Goal: Task Accomplishment & Management: Complete application form

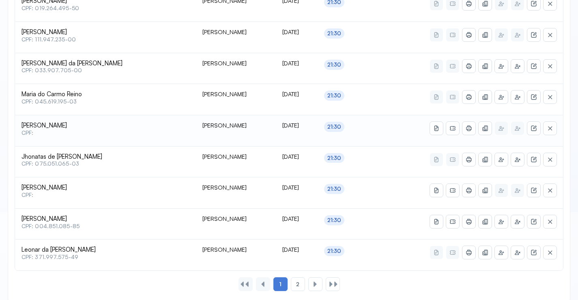
scroll to position [399, 0]
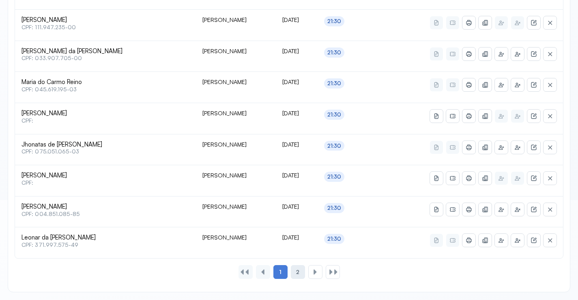
click at [299, 271] on span "2" at bounding box center [297, 271] width 3 height 7
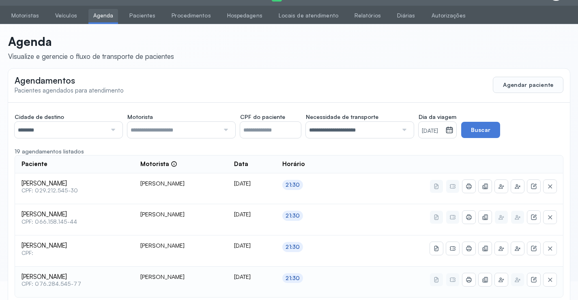
scroll to position [58, 0]
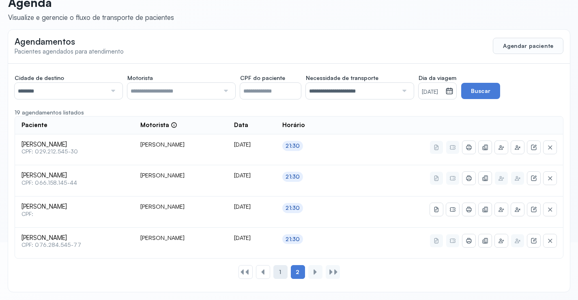
click at [278, 272] on div "1" at bounding box center [280, 272] width 14 height 14
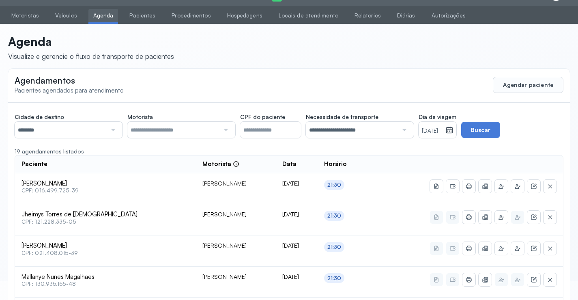
scroll to position [399, 0]
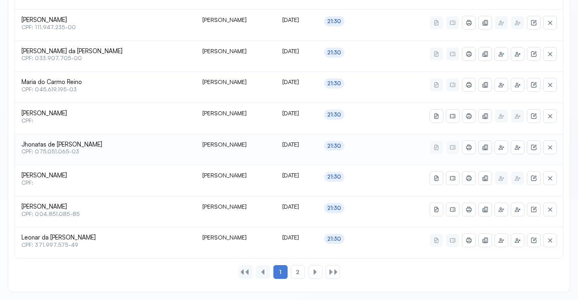
click at [481, 145] on button at bounding box center [484, 147] width 13 height 13
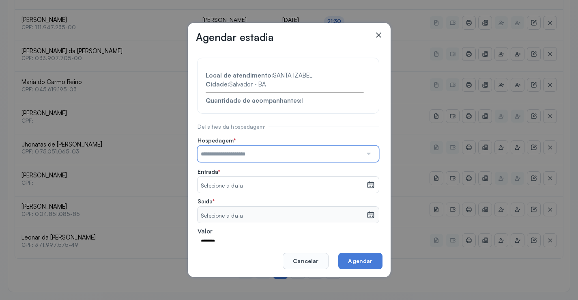
click at [257, 152] on input "text" at bounding box center [279, 153] width 165 height 16
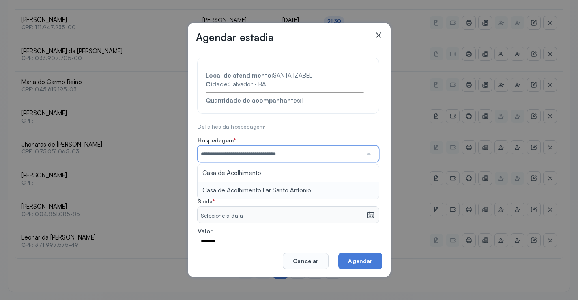
click at [271, 185] on section "**********" at bounding box center [287, 174] width 181 height 233
click at [271, 185] on small "Selecione a data" at bounding box center [282, 186] width 162 height 8
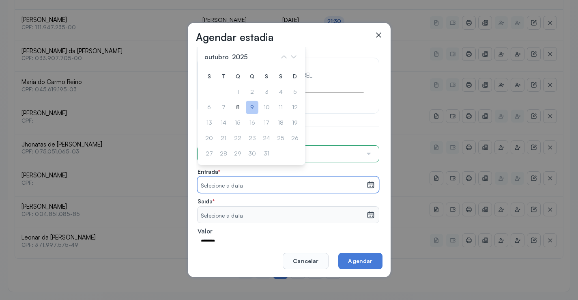
click at [251, 105] on div "9" at bounding box center [252, 107] width 13 height 13
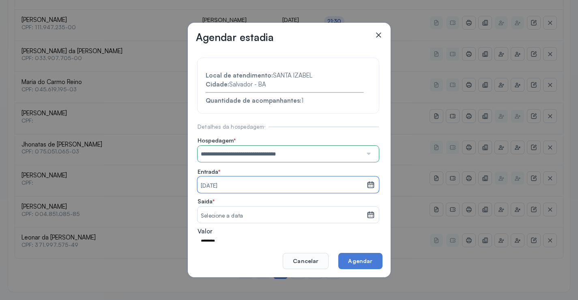
drag, startPoint x: 289, startPoint y: 216, endPoint x: 283, endPoint y: 204, distance: 13.1
click at [289, 216] on small "Selecione a data" at bounding box center [282, 216] width 162 height 8
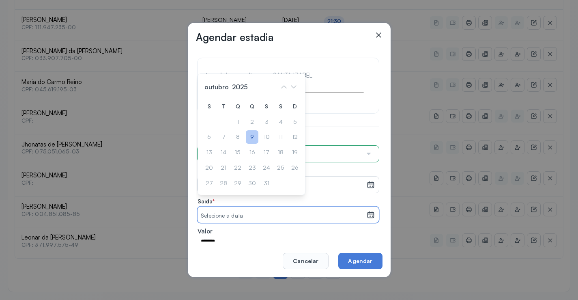
click at [251, 137] on div "9" at bounding box center [252, 136] width 13 height 13
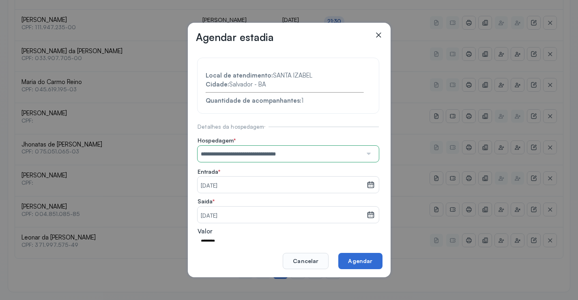
click at [361, 261] on button "Agendar" at bounding box center [360, 260] width 44 height 16
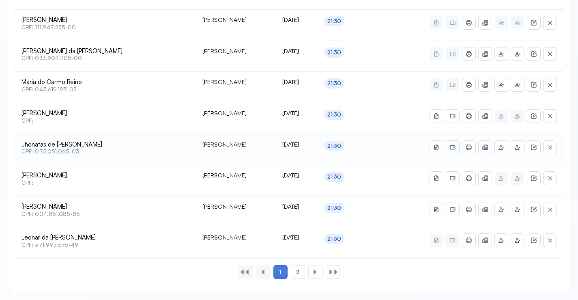
click at [452, 144] on icon at bounding box center [452, 147] width 6 height 6
click at [470, 145] on icon at bounding box center [468, 146] width 3 height 5
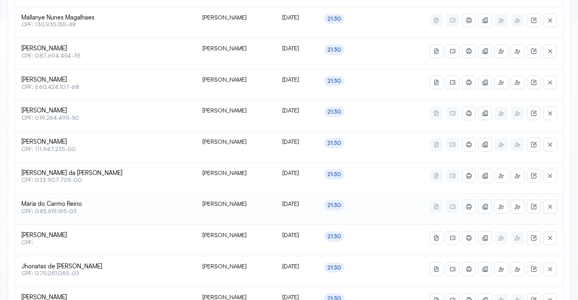
scroll to position [237, 0]
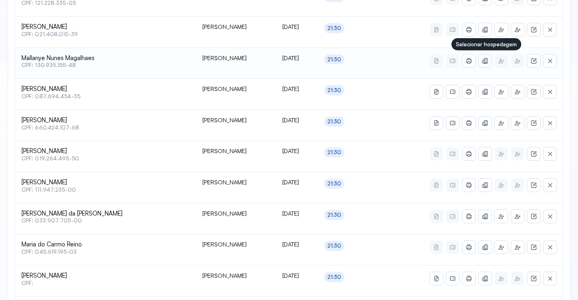
click at [485, 58] on icon at bounding box center [486, 60] width 4 height 5
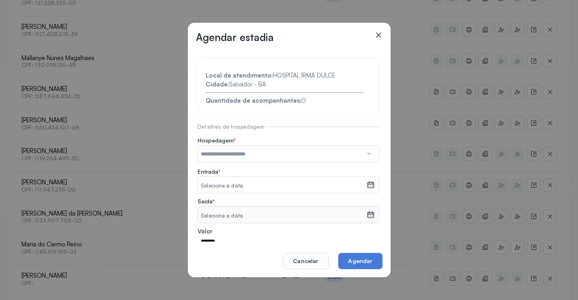
click at [252, 152] on input "text" at bounding box center [279, 153] width 165 height 16
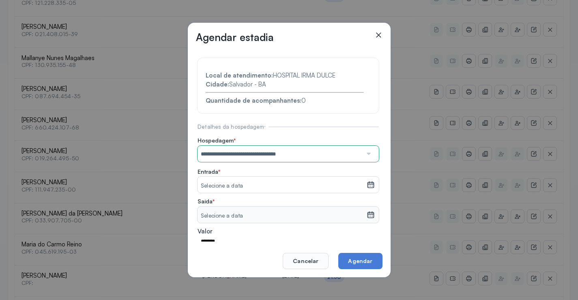
click at [280, 188] on section "**********" at bounding box center [287, 174] width 181 height 233
click at [280, 188] on small "Selecione a data" at bounding box center [282, 186] width 162 height 8
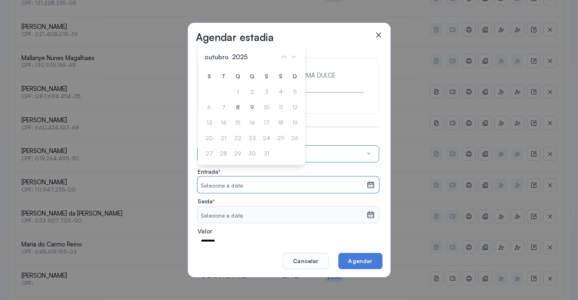
click at [250, 98] on div "S T Q Q S S D 1 2 3 4 5 6 7 8 9 10 11 12 13 14 15 16 17 18 19 20 21 22 23 24 25…" at bounding box center [251, 115] width 97 height 90
click at [252, 108] on div "9" at bounding box center [252, 107] width 13 height 13
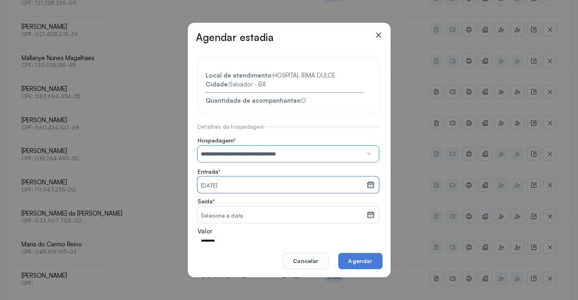
click at [252, 216] on small "Selecione a data" at bounding box center [282, 216] width 162 height 8
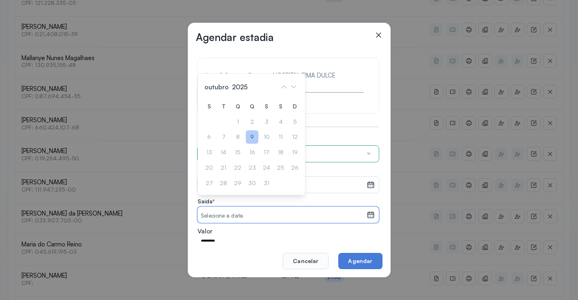
click at [252, 137] on div "9" at bounding box center [252, 136] width 13 height 13
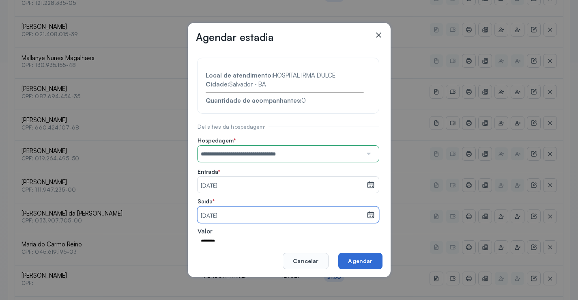
click at [345, 264] on button "Agendar" at bounding box center [360, 260] width 44 height 16
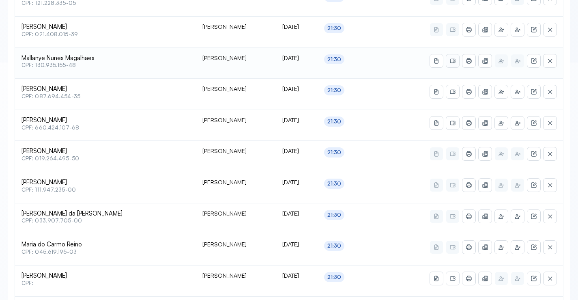
click at [451, 63] on icon at bounding box center [452, 61] width 6 height 6
click at [466, 60] on icon at bounding box center [468, 61] width 5 height 4
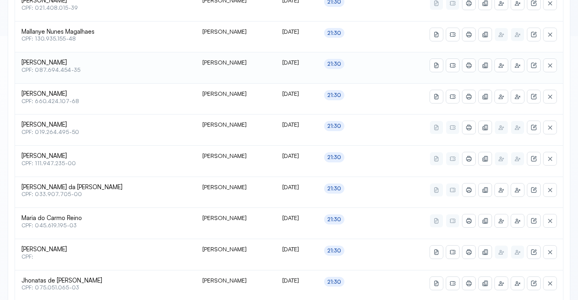
scroll to position [278, 0]
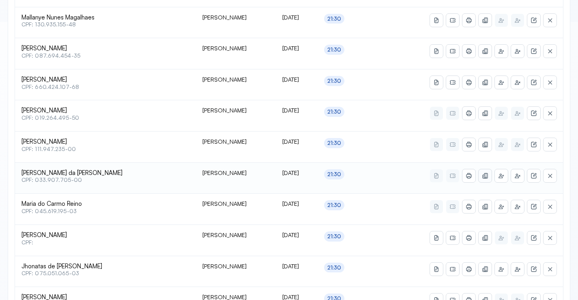
click at [487, 173] on icon at bounding box center [486, 175] width 4 height 5
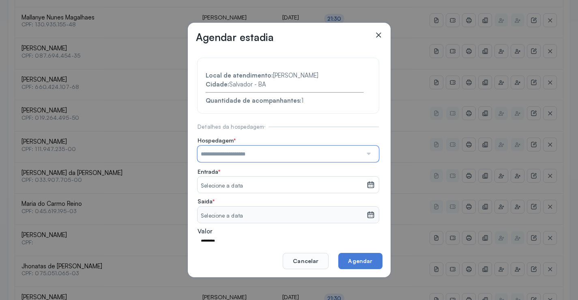
click at [269, 153] on input "text" at bounding box center [279, 153] width 165 height 16
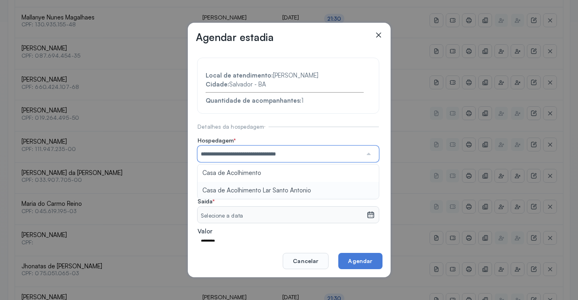
click at [272, 186] on section "**********" at bounding box center [287, 174] width 181 height 233
click at [272, 186] on small "Selecione a data" at bounding box center [282, 186] width 162 height 8
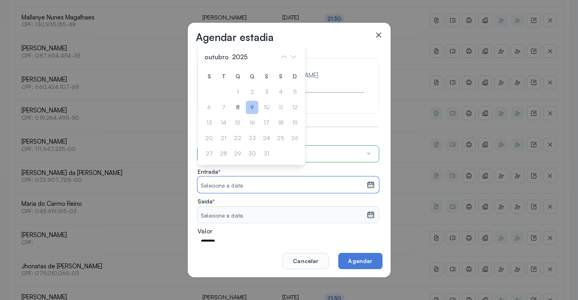
click at [249, 104] on div "9" at bounding box center [252, 107] width 13 height 13
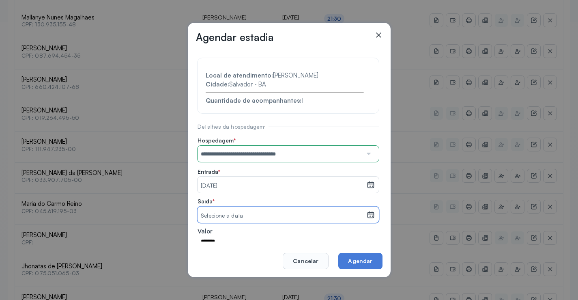
click at [264, 212] on small "Selecione a data" at bounding box center [282, 216] width 162 height 8
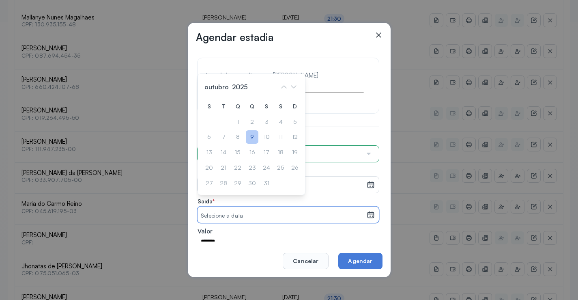
drag, startPoint x: 250, startPoint y: 140, endPoint x: 257, endPoint y: 140, distance: 6.5
click at [250, 139] on div "9" at bounding box center [252, 136] width 13 height 13
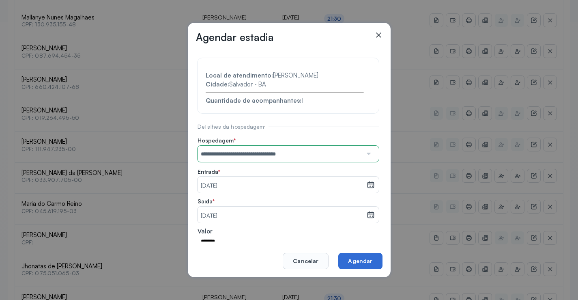
click at [347, 261] on button "Agendar" at bounding box center [360, 260] width 44 height 16
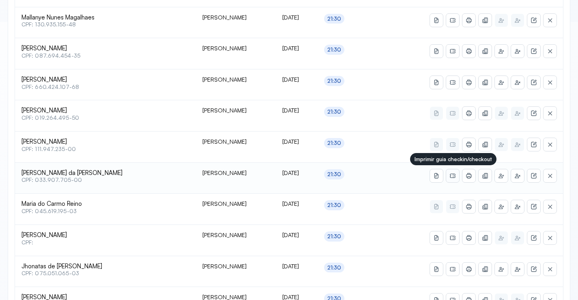
click at [451, 173] on icon at bounding box center [451, 175] width 5 height 4
click at [465, 173] on icon at bounding box center [468, 175] width 6 height 6
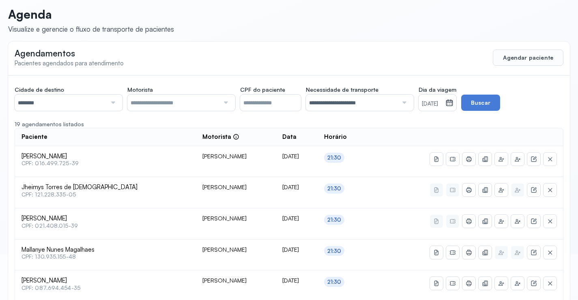
scroll to position [0, 0]
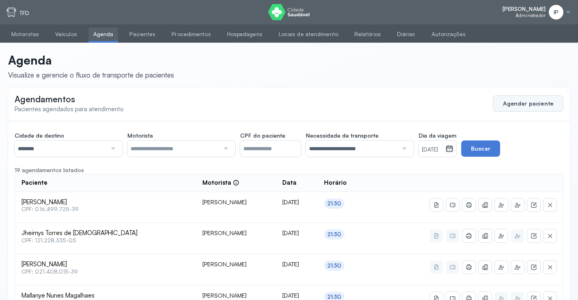
click at [513, 100] on button "Agendar paciente" at bounding box center [527, 103] width 71 height 16
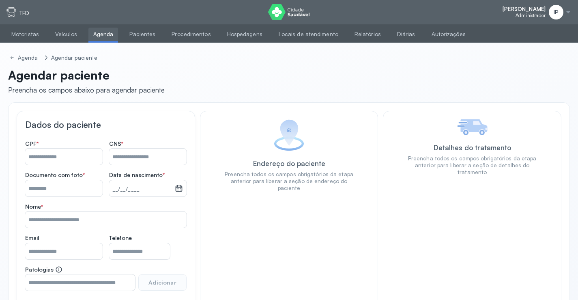
click at [51, 153] on input "Nome *" at bounding box center [63, 156] width 77 height 16
type input "**********"
click at [128, 155] on input "Nome *" at bounding box center [147, 156] width 77 height 16
type input "**********"
click at [82, 190] on input "Nome *" at bounding box center [63, 188] width 77 height 16
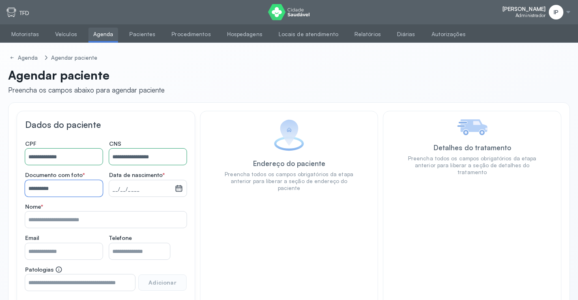
type input "**********"
click at [128, 185] on small "__/__/____" at bounding box center [141, 189] width 59 height 8
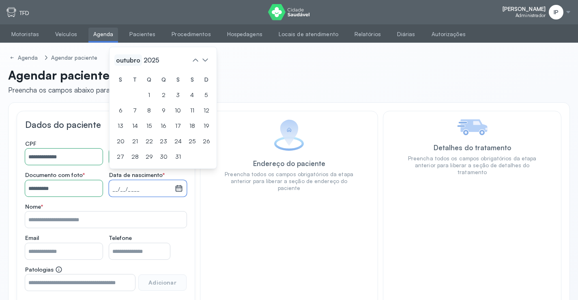
click at [130, 59] on span "outubro" at bounding box center [128, 59] width 28 height 11
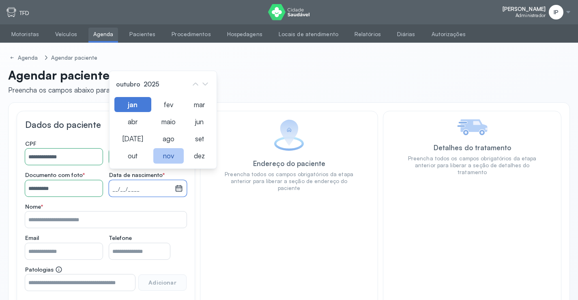
click at [167, 152] on div "nov" at bounding box center [168, 155] width 30 height 15
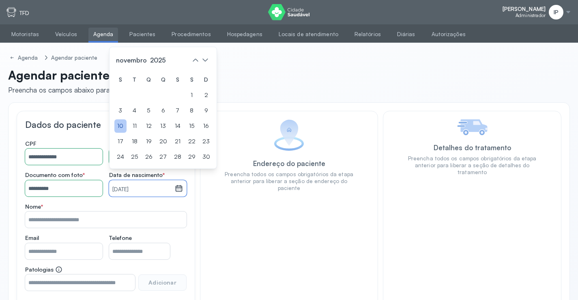
click at [120, 123] on div "10" at bounding box center [120, 125] width 12 height 13
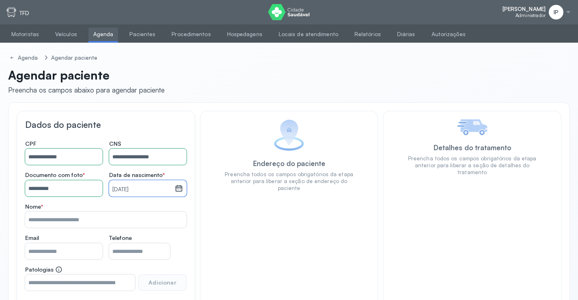
click at [140, 187] on small "10/11/2025" at bounding box center [141, 189] width 59 height 8
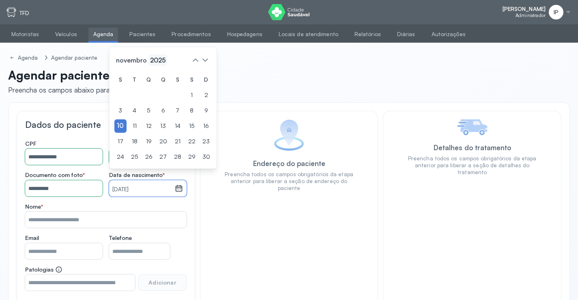
click at [158, 56] on span "2025" at bounding box center [157, 59] width 19 height 11
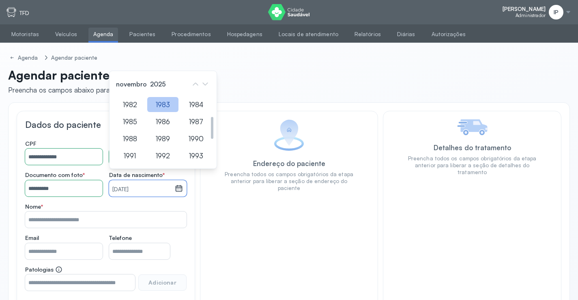
click at [171, 105] on div "1983" at bounding box center [162, 104] width 31 height 15
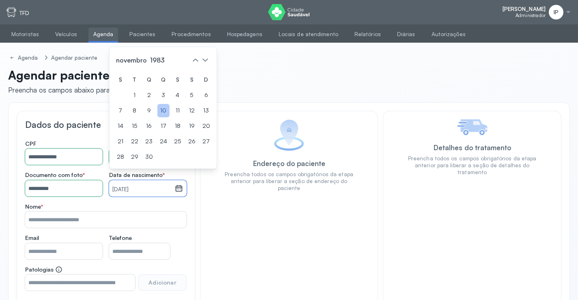
click at [165, 110] on div "10" at bounding box center [163, 110] width 12 height 13
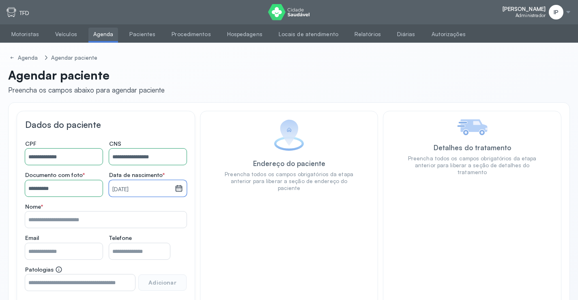
click at [100, 218] on input "Nome *" at bounding box center [105, 219] width 161 height 16
type input "**********"
click at [132, 250] on input "Nome *" at bounding box center [139, 251] width 61 height 16
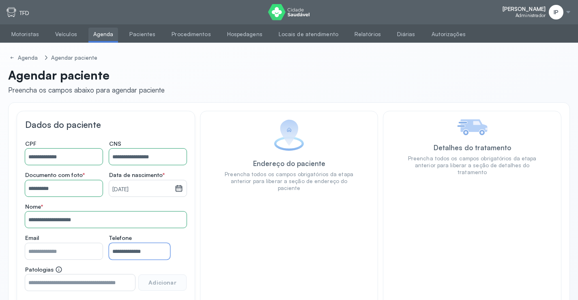
scroll to position [60, 0]
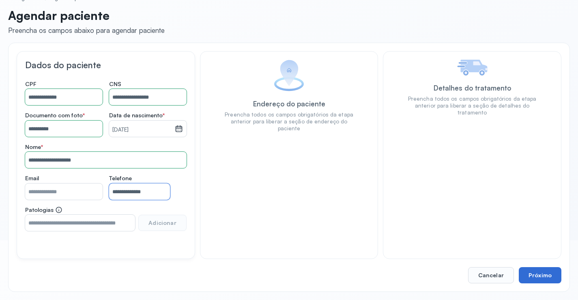
type input "**********"
click at [533, 270] on button "Próximo" at bounding box center [539, 275] width 43 height 16
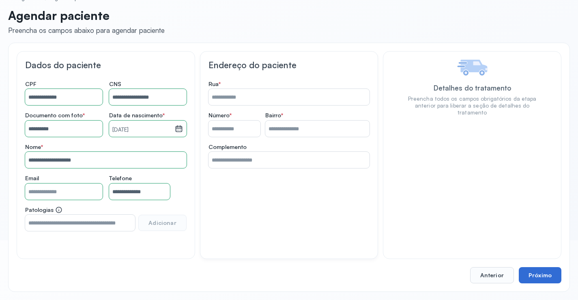
click at [533, 270] on button "Próximo" at bounding box center [539, 275] width 43 height 16
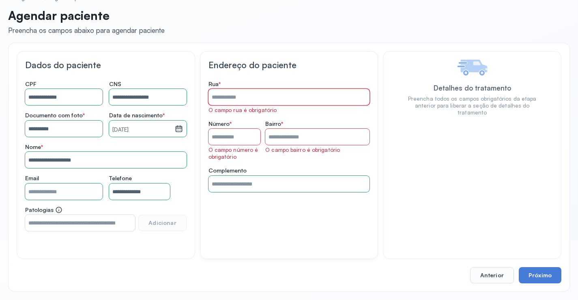
click at [251, 92] on input "Rua *" at bounding box center [288, 97] width 161 height 16
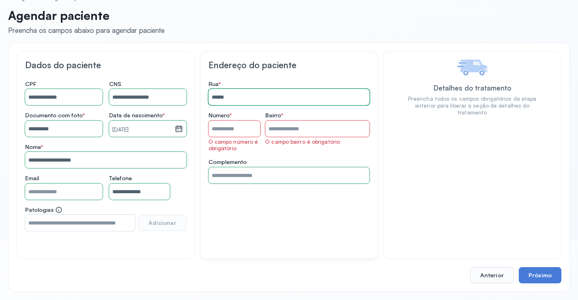
type input "**********"
click at [285, 133] on input "Rua *" at bounding box center [317, 128] width 104 height 16
type input "**********"
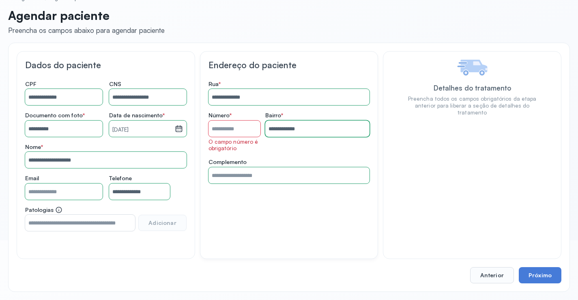
click at [252, 126] on input "Rua *" at bounding box center [234, 128] width 52 height 16
type input "**"
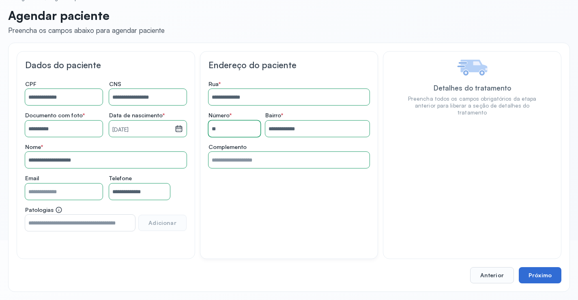
click at [532, 271] on button "Próximo" at bounding box center [539, 275] width 43 height 16
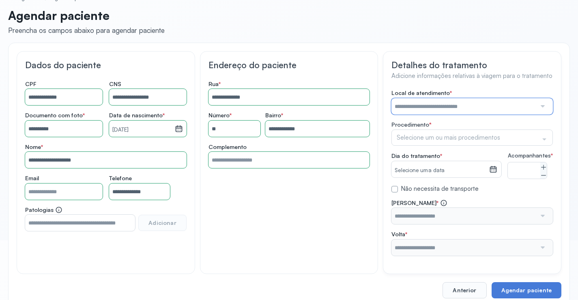
click at [413, 103] on input "text" at bounding box center [463, 106] width 145 height 16
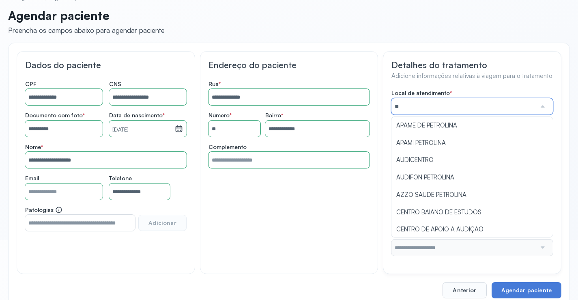
type input "***"
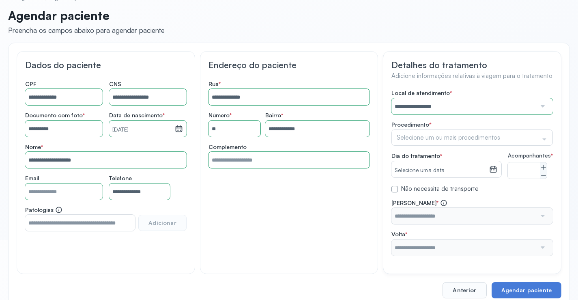
click at [424, 141] on div "**********" at bounding box center [471, 172] width 161 height 166
click at [420, 132] on div "Selecione um ou mais procedimentos" at bounding box center [471, 137] width 161 height 16
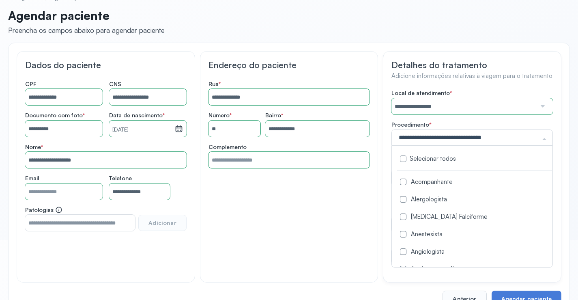
click at [411, 180] on div "Acompanhante" at bounding box center [473, 182] width 155 height 8
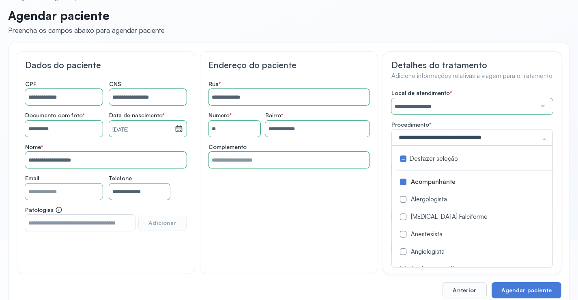
click at [384, 194] on div "**********" at bounding box center [472, 162] width 178 height 223
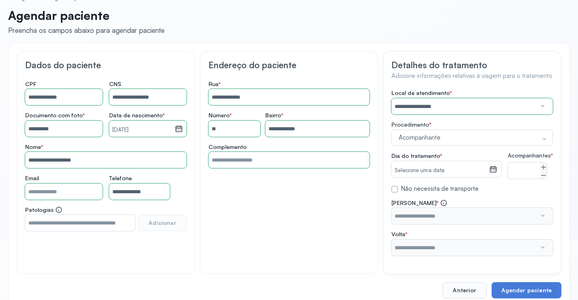
click at [416, 172] on small "Selecione uma data" at bounding box center [439, 170] width 91 height 8
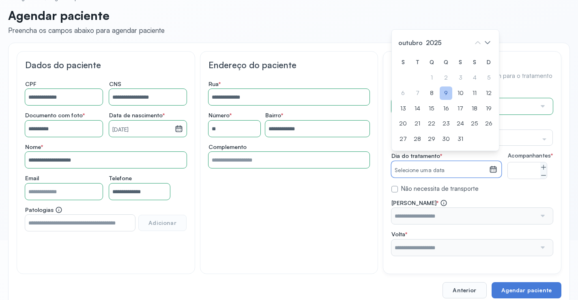
click at [444, 95] on div "9" at bounding box center [445, 92] width 13 height 13
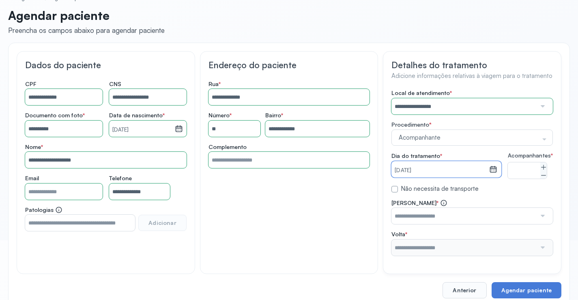
click at [521, 224] on input "text" at bounding box center [463, 216] width 145 height 16
click at [490, 188] on div "**********" at bounding box center [471, 172] width 161 height 166
click at [479, 252] on input "text" at bounding box center [463, 247] width 145 height 16
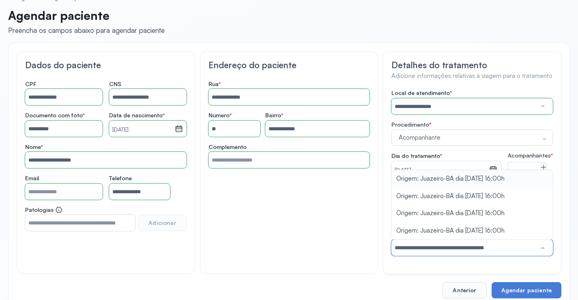
click at [477, 186] on div "**********" at bounding box center [471, 172] width 161 height 166
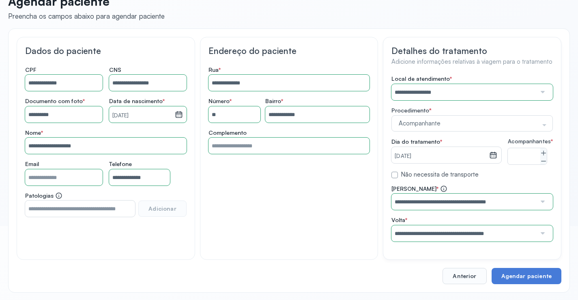
scroll to position [81, 0]
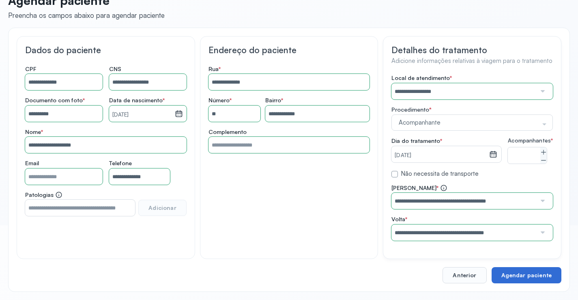
click at [509, 272] on button "Agendar paciente" at bounding box center [526, 275] width 70 height 16
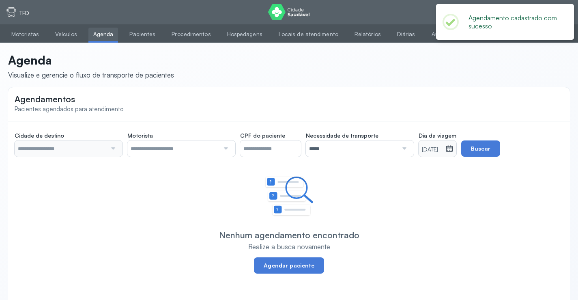
type input "********"
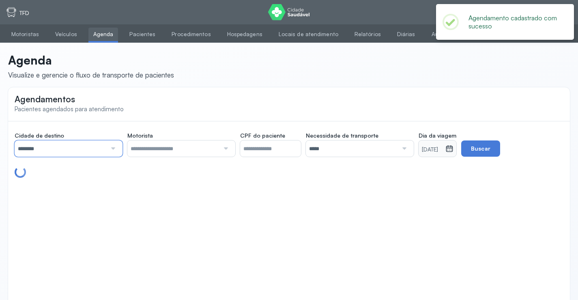
click at [67, 148] on input "********" at bounding box center [61, 148] width 92 height 16
click at [66, 188] on div "Agendamentos Pacientes agendados para atendimento Cidade de destino ******** To…" at bounding box center [288, 198] width 561 height 223
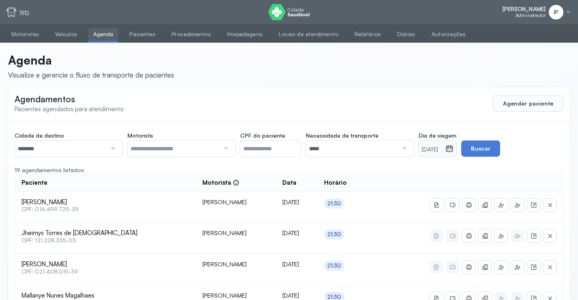
click at [393, 147] on input "*****" at bounding box center [352, 148] width 92 height 16
click at [431, 148] on small "[DATE]" at bounding box center [431, 149] width 20 height 8
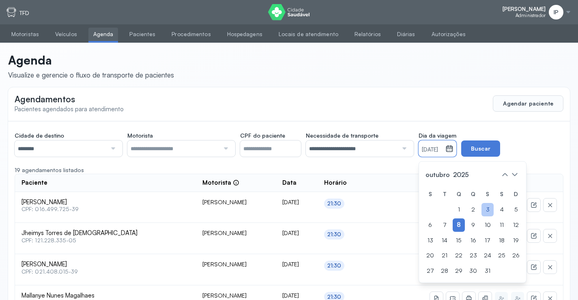
drag, startPoint x: 479, startPoint y: 222, endPoint x: 483, endPoint y: 208, distance: 14.4
click at [477, 221] on div "9" at bounding box center [472, 224] width 13 height 13
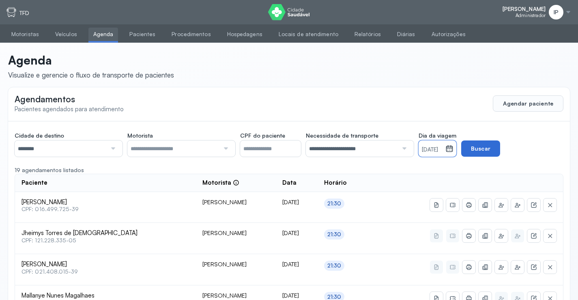
click at [497, 147] on button "Buscar" at bounding box center [480, 148] width 39 height 16
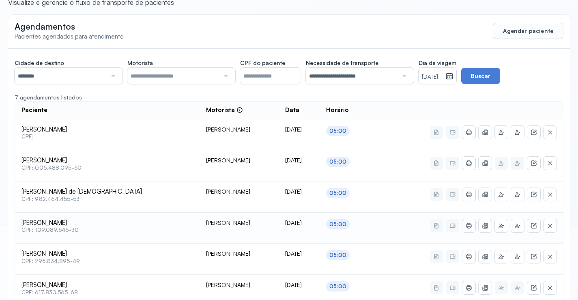
scroll to position [151, 0]
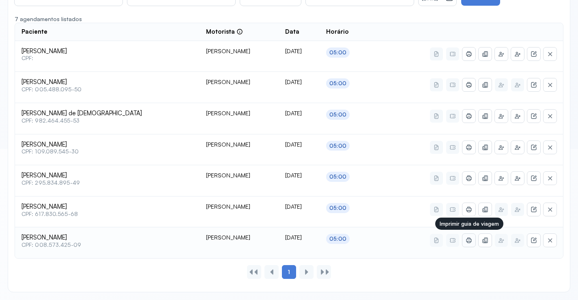
click at [466, 239] on icon at bounding box center [468, 240] width 6 height 6
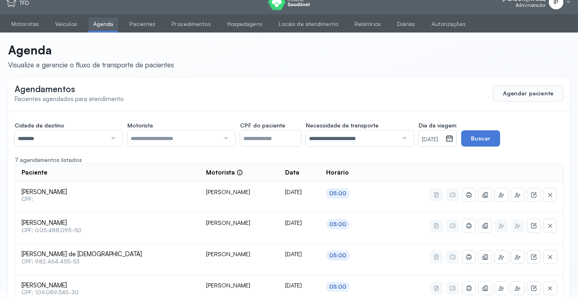
scroll to position [0, 0]
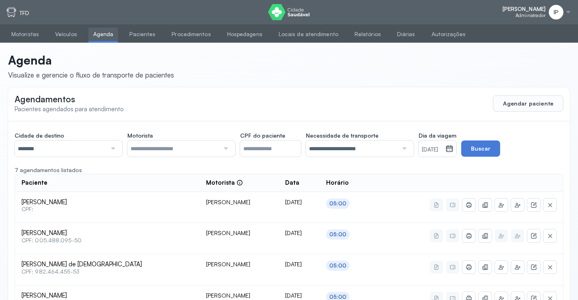
click at [76, 145] on input "********" at bounding box center [61, 148] width 92 height 16
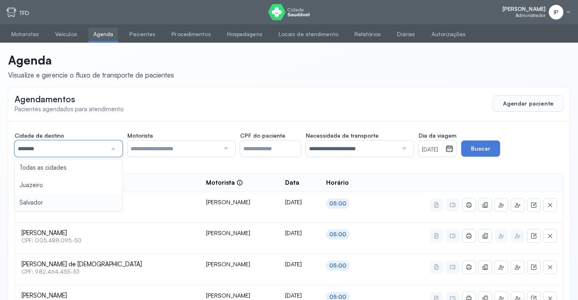
click at [53, 199] on div "**********" at bounding box center [288, 281] width 561 height 321
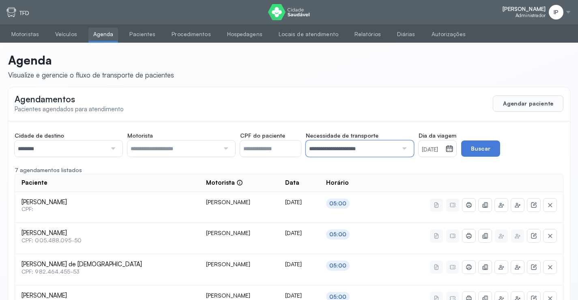
click at [344, 150] on input "**********" at bounding box center [352, 148] width 92 height 16
drag, startPoint x: 360, startPoint y: 182, endPoint x: 364, endPoint y: 176, distance: 7.3
click at [364, 176] on div "**********" at bounding box center [288, 281] width 561 height 321
click at [428, 143] on div "[DATE]" at bounding box center [431, 148] width 27 height 16
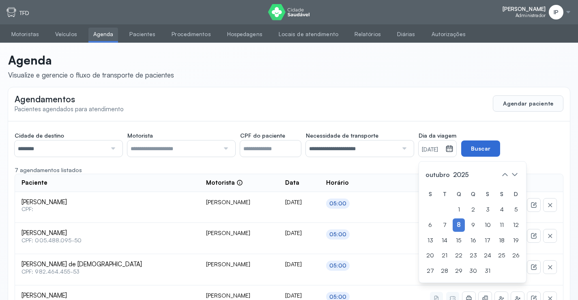
click at [500, 148] on button "Buscar" at bounding box center [480, 148] width 39 height 16
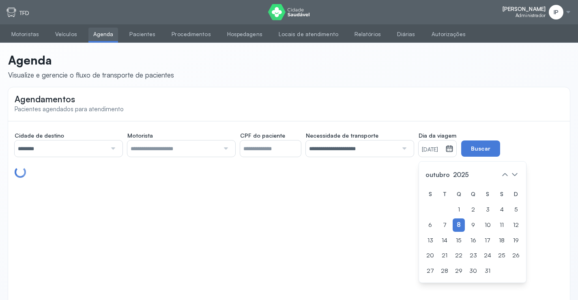
click at [529, 137] on div "**********" at bounding box center [289, 142] width 548 height 29
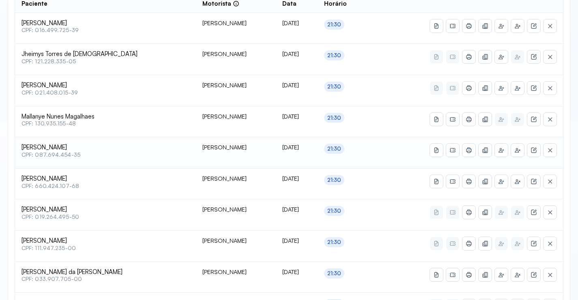
scroll to position [181, 0]
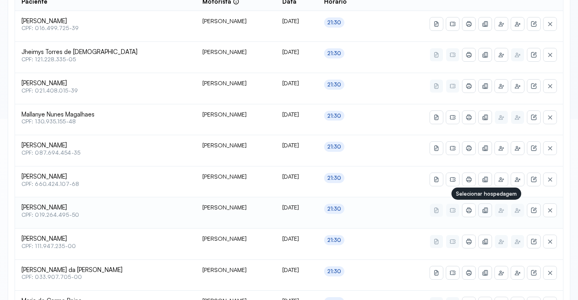
click at [482, 207] on icon at bounding box center [484, 210] width 6 height 6
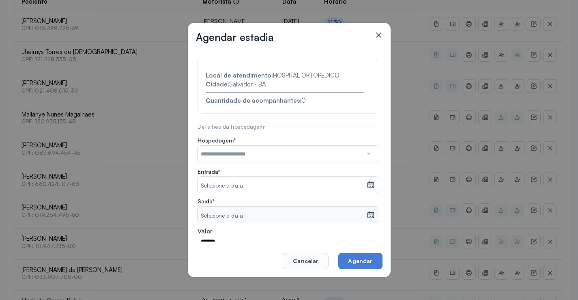
click at [241, 154] on input "text" at bounding box center [279, 153] width 165 height 16
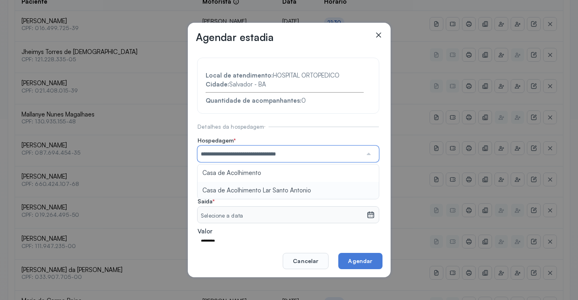
click at [248, 183] on section "**********" at bounding box center [287, 174] width 181 height 233
click at [248, 183] on small "Selecione a data" at bounding box center [282, 186] width 162 height 8
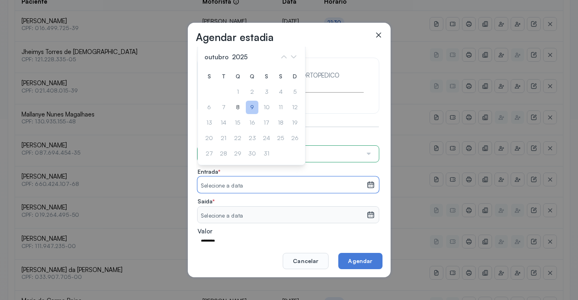
click at [250, 106] on div "9" at bounding box center [252, 107] width 13 height 13
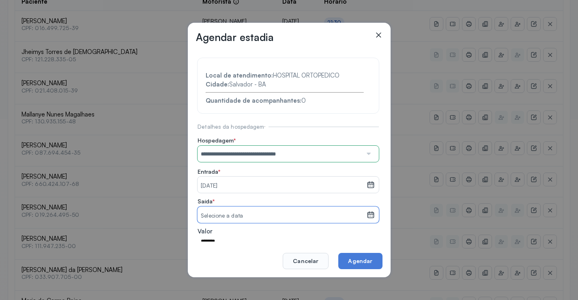
click at [244, 214] on small "Selecione a data" at bounding box center [282, 216] width 162 height 8
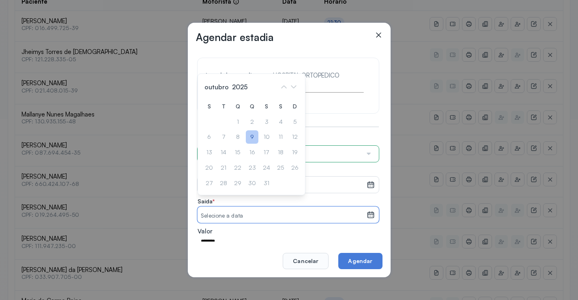
click at [257, 134] on div "9" at bounding box center [252, 136] width 13 height 13
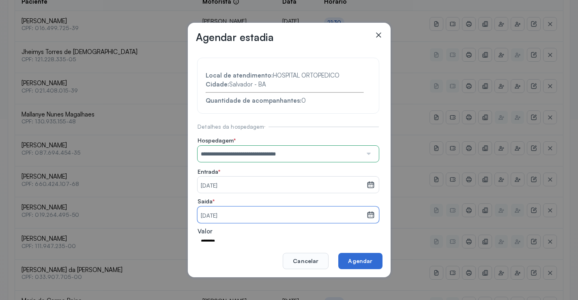
click at [351, 257] on button "Agendar" at bounding box center [360, 260] width 44 height 16
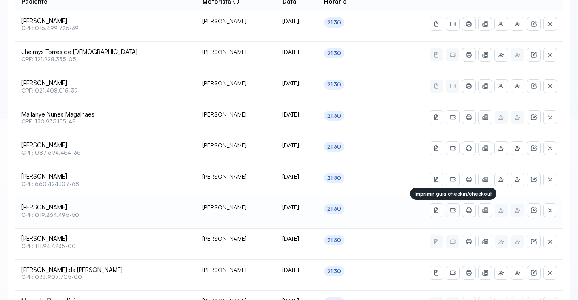
click at [452, 209] on icon at bounding box center [452, 210] width 6 height 6
click at [469, 209] on icon at bounding box center [468, 210] width 5 height 4
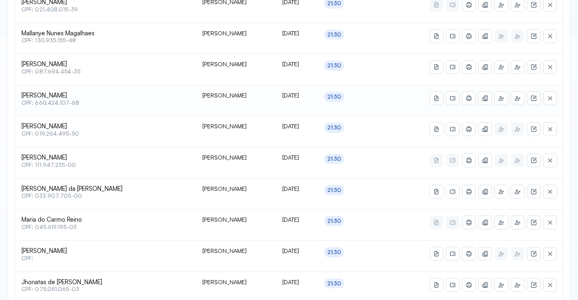
scroll to position [302, 0]
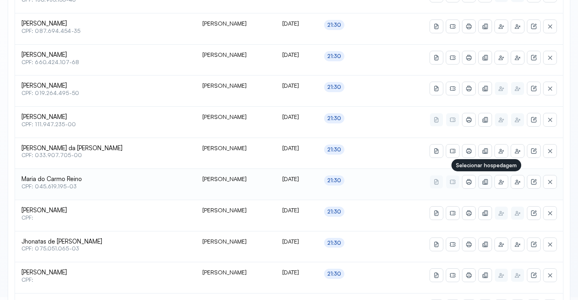
click at [484, 182] on icon at bounding box center [484, 181] width 6 height 6
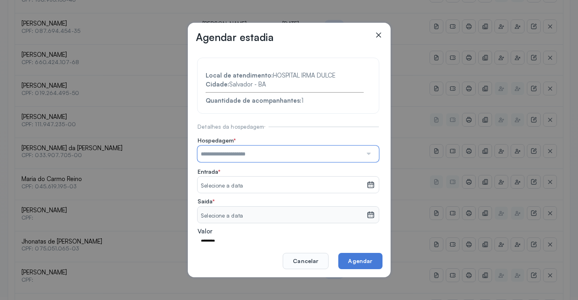
click at [250, 152] on input "text" at bounding box center [279, 153] width 165 height 16
click at [255, 180] on section "**********" at bounding box center [287, 174] width 181 height 233
click at [252, 185] on small "Selecione a data" at bounding box center [282, 186] width 162 height 8
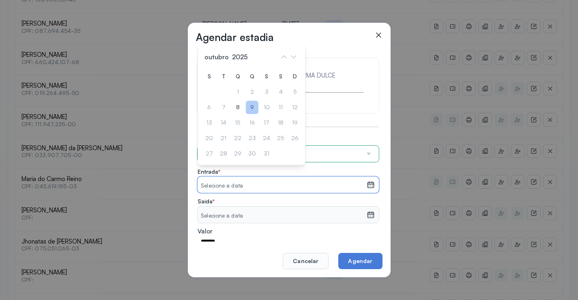
click at [250, 111] on div "9" at bounding box center [252, 107] width 13 height 13
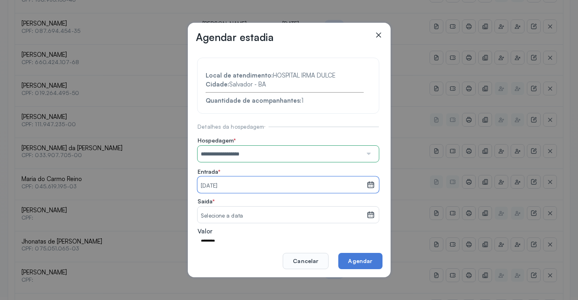
click at [249, 210] on div "Selecione a data" at bounding box center [281, 214] width 169 height 16
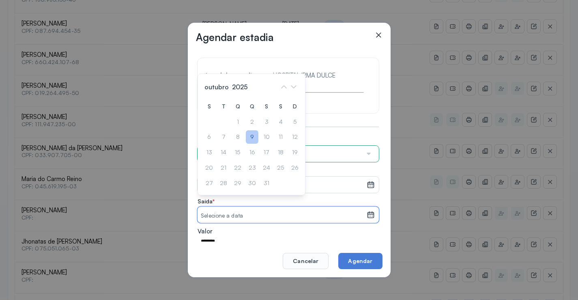
drag, startPoint x: 253, startPoint y: 135, endPoint x: 255, endPoint y: 139, distance: 4.7
click at [252, 135] on div "9" at bounding box center [252, 136] width 13 height 13
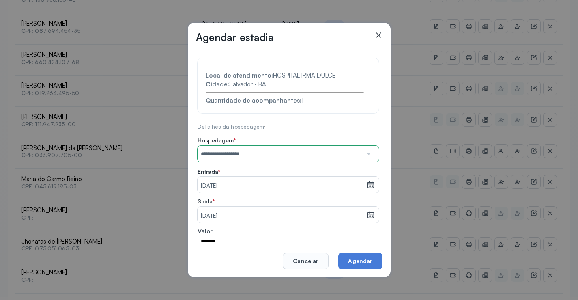
click at [347, 249] on footer "Cancelar Agendar" at bounding box center [289, 255] width 186 height 28
click at [349, 255] on button "Agendar" at bounding box center [360, 260] width 44 height 16
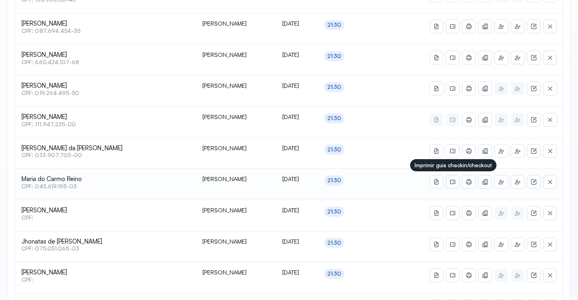
click at [454, 180] on icon at bounding box center [452, 181] width 6 height 6
click at [467, 179] on icon at bounding box center [468, 181] width 3 height 5
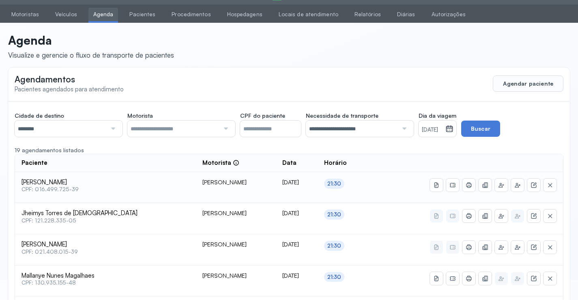
scroll to position [19, 0]
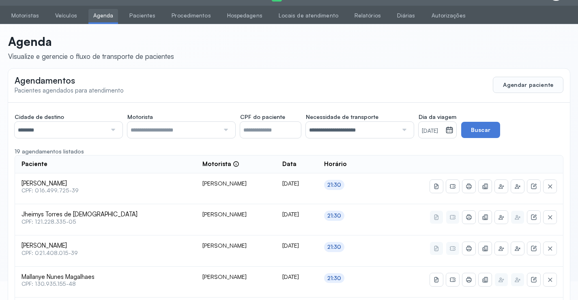
click at [83, 131] on input "********" at bounding box center [61, 130] width 92 height 16
click at [353, 123] on input "**********" at bounding box center [352, 130] width 92 height 16
click at [438, 127] on small "[DATE]" at bounding box center [431, 131] width 20 height 8
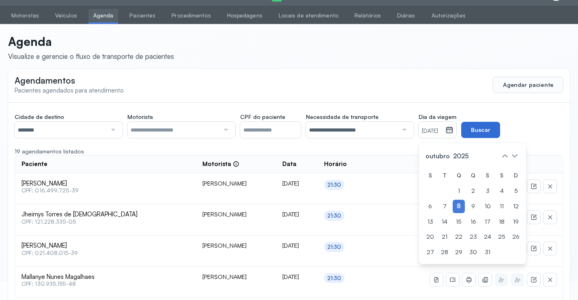
click at [500, 125] on button "Buscar" at bounding box center [480, 130] width 39 height 16
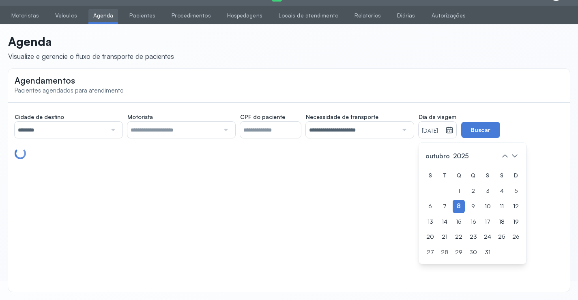
click at [406, 151] on div at bounding box center [289, 153] width 548 height 11
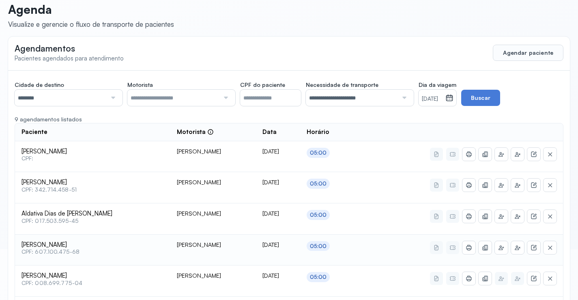
scroll to position [0, 0]
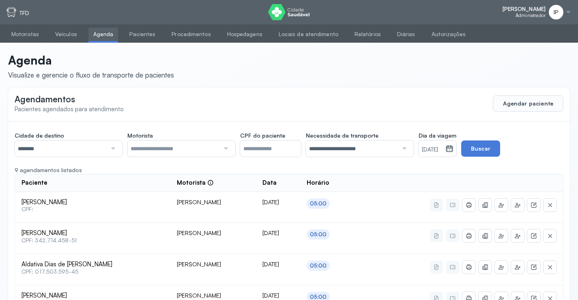
drag, startPoint x: 426, startPoint y: 147, endPoint x: 441, endPoint y: 160, distance: 19.6
click at [428, 149] on small "[DATE]" at bounding box center [431, 149] width 20 height 8
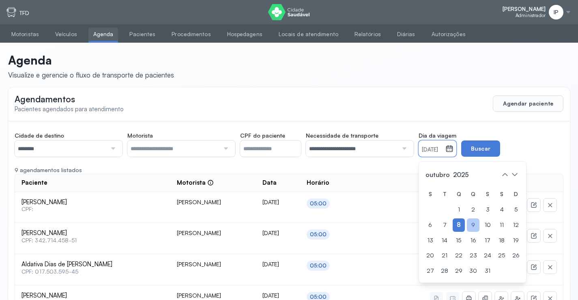
click at [474, 221] on div "9" at bounding box center [472, 224] width 13 height 13
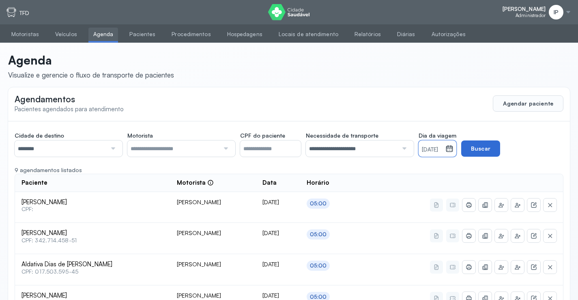
click at [498, 150] on button "Buscar" at bounding box center [480, 148] width 39 height 16
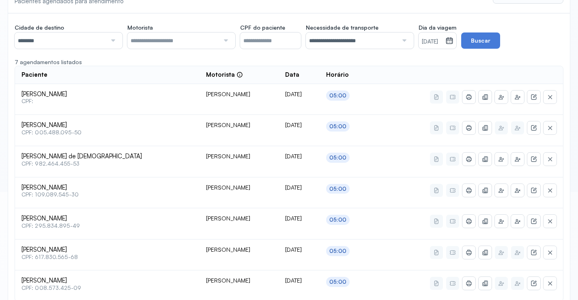
scroll to position [70, 0]
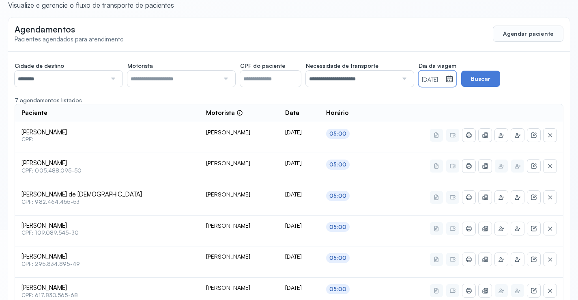
click at [426, 75] on div "[DATE]" at bounding box center [431, 79] width 27 height 16
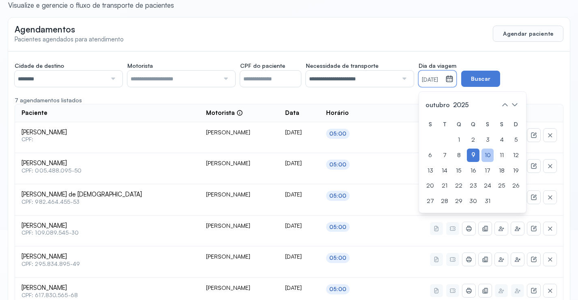
click at [489, 156] on div "10" at bounding box center [487, 154] width 12 height 13
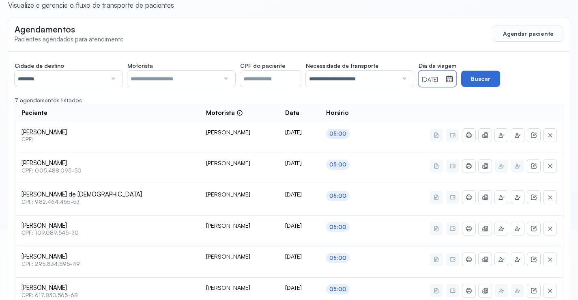
click at [500, 77] on button "Buscar" at bounding box center [480, 79] width 39 height 16
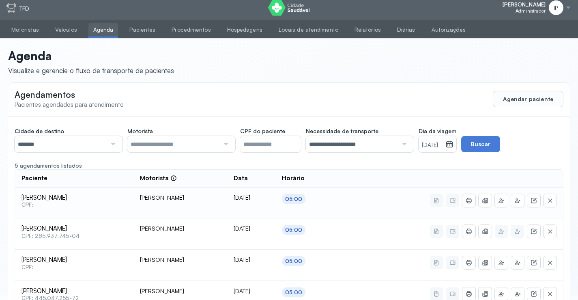
scroll to position [0, 0]
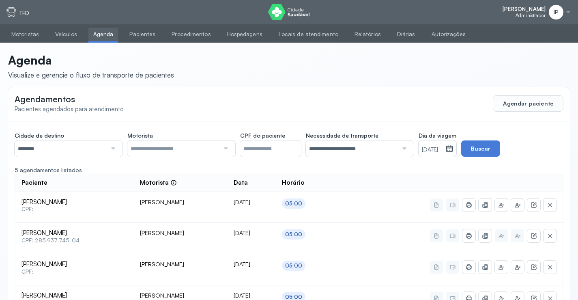
drag, startPoint x: 552, startPoint y: 8, endPoint x: 554, endPoint y: 17, distance: 8.7
click at [552, 10] on div "IP" at bounding box center [555, 12] width 15 height 15
click at [508, 60] on div "Sair" at bounding box center [524, 57] width 38 height 7
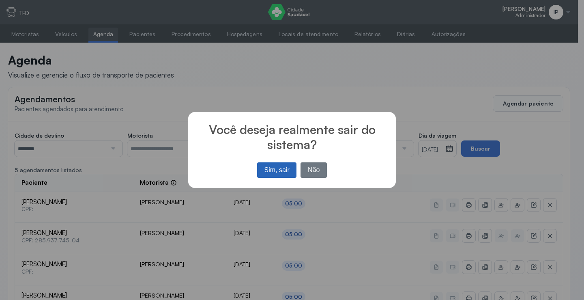
click at [271, 171] on button "Sim, sair" at bounding box center [276, 169] width 39 height 15
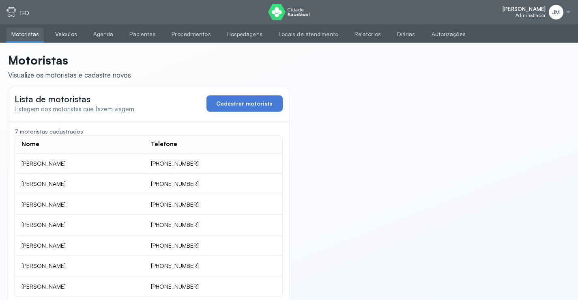
click at [63, 32] on link "Veículos" at bounding box center [66, 34] width 32 height 13
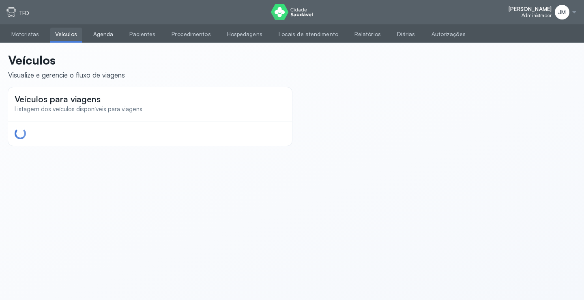
click at [101, 34] on link "Agenda" at bounding box center [103, 34] width 30 height 13
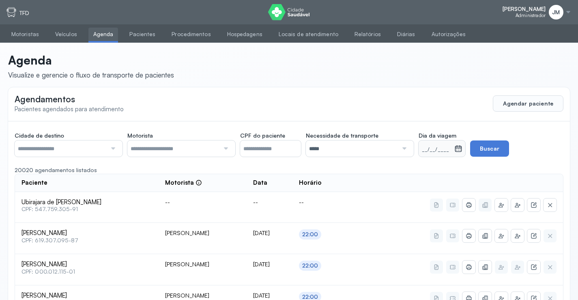
click at [107, 149] on div at bounding box center [112, 148] width 11 height 16
click at [64, 32] on link "Veículos" at bounding box center [66, 34] width 32 height 13
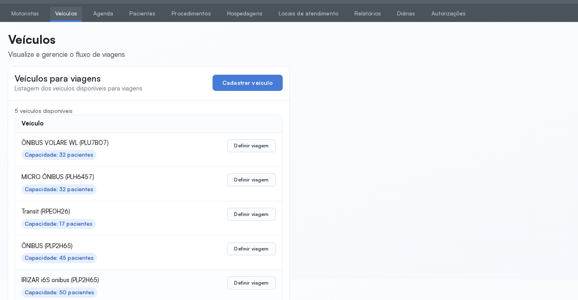
scroll to position [40, 0]
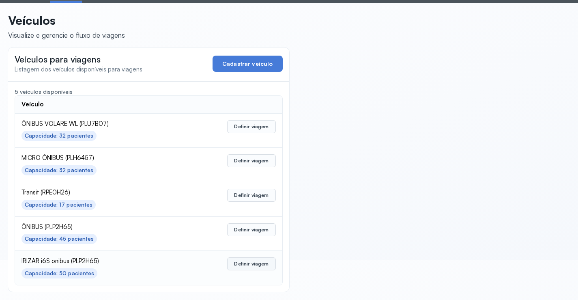
click at [241, 265] on button "Definir viagem" at bounding box center [251, 263] width 48 height 13
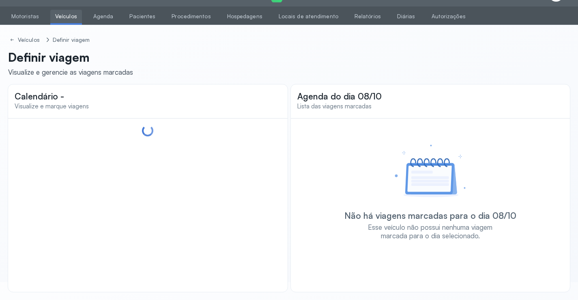
scroll to position [18, 0]
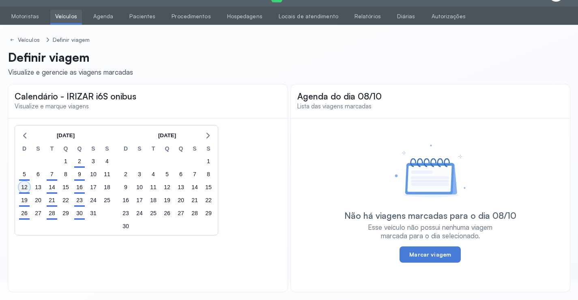
click at [21, 186] on div "12" at bounding box center [24, 186] width 11 height 11
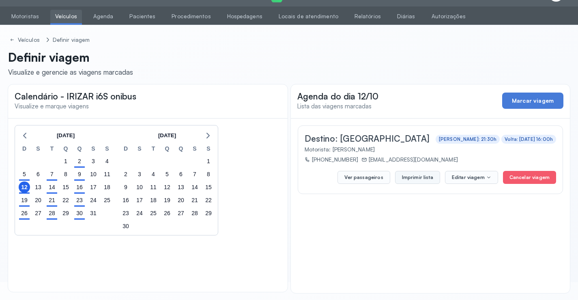
click at [433, 177] on button "Imprimir lista" at bounding box center [417, 177] width 45 height 13
click at [421, 176] on button "Imprimir lista" at bounding box center [417, 177] width 45 height 13
click at [95, 17] on link "Agenda" at bounding box center [103, 16] width 30 height 13
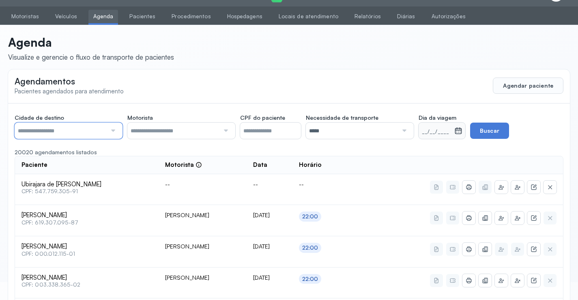
click at [103, 134] on input "text" at bounding box center [61, 130] width 92 height 16
click at [214, 131] on input "text" at bounding box center [173, 130] width 92 height 16
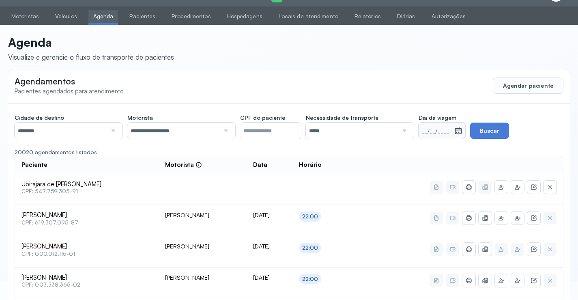
click at [408, 132] on div at bounding box center [403, 130] width 11 height 16
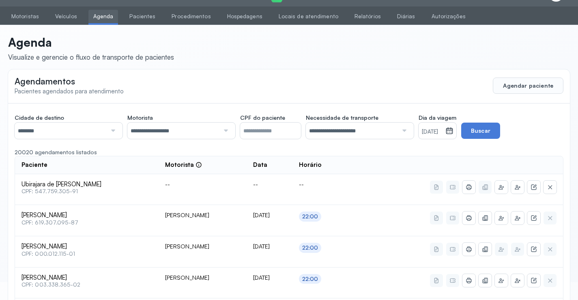
click at [452, 130] on icon at bounding box center [449, 128] width 6 height 3
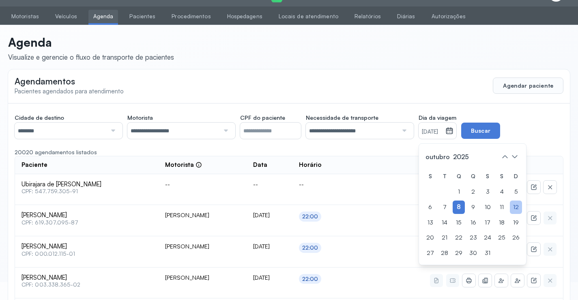
click at [516, 205] on div "12" at bounding box center [515, 206] width 12 height 13
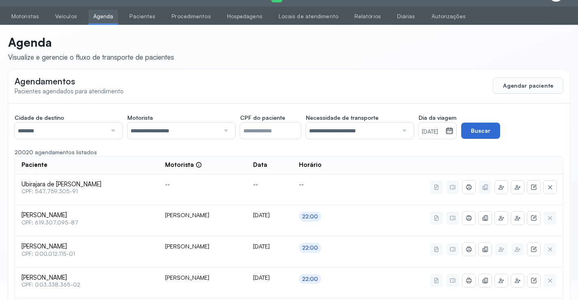
click at [500, 130] on button "Buscar" at bounding box center [480, 130] width 39 height 16
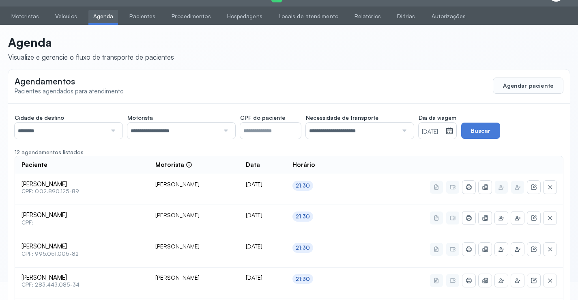
scroll to position [58, 0]
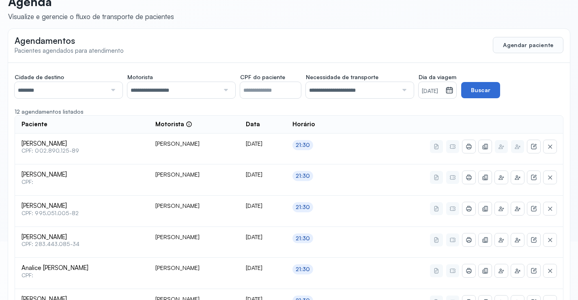
click at [500, 87] on button "Buscar" at bounding box center [480, 90] width 39 height 16
click at [518, 38] on button "Agendar paciente" at bounding box center [527, 45] width 71 height 16
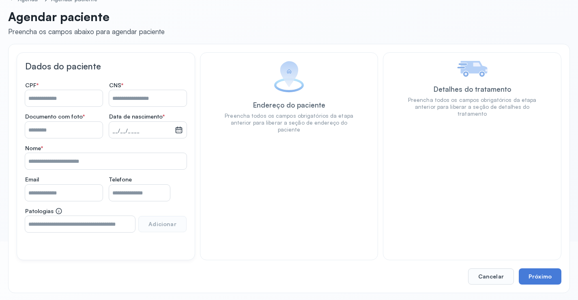
click at [126, 98] on input "Nome *" at bounding box center [147, 98] width 77 height 16
type input "**********"
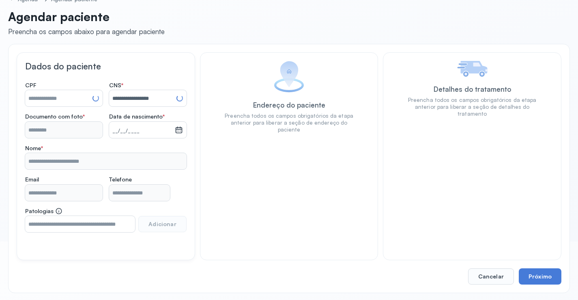
type input "**********"
click at [541, 274] on button "Próximo" at bounding box center [539, 276] width 43 height 16
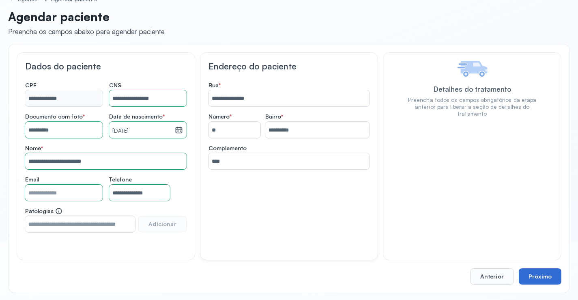
click at [551, 278] on button "Próximo" at bounding box center [539, 276] width 43 height 16
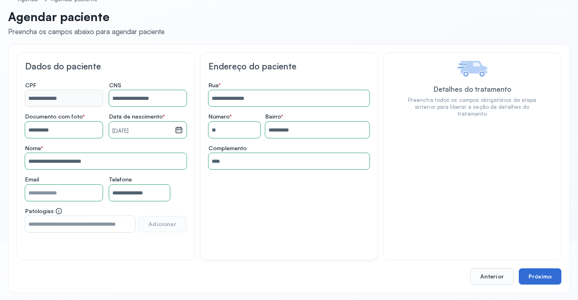
click at [552, 276] on button "Próximo" at bounding box center [539, 276] width 43 height 16
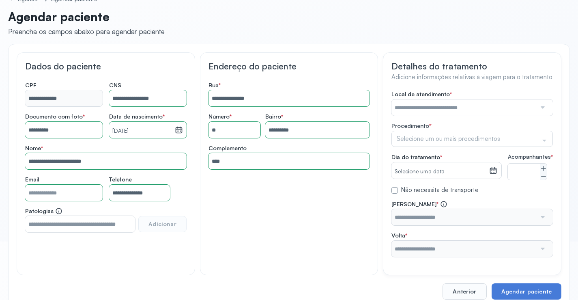
click at [516, 107] on input "text" at bounding box center [463, 107] width 145 height 16
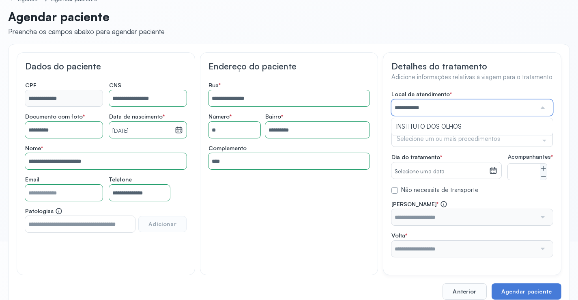
type input "**********"
click at [439, 141] on div "**********" at bounding box center [471, 173] width 161 height 166
click at [540, 137] on div at bounding box center [544, 140] width 16 height 15
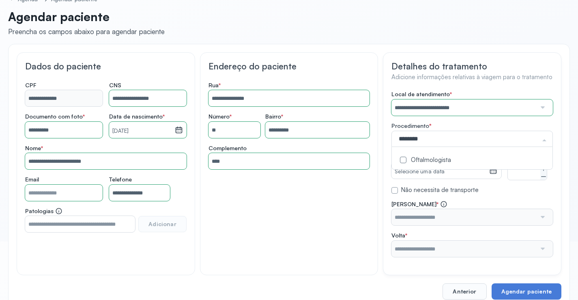
type input "*********"
drag, startPoint x: 441, startPoint y: 159, endPoint x: 444, endPoint y: 161, distance: 4.2
click at [443, 160] on div "Oftalmologista" at bounding box center [471, 160] width 151 height 8
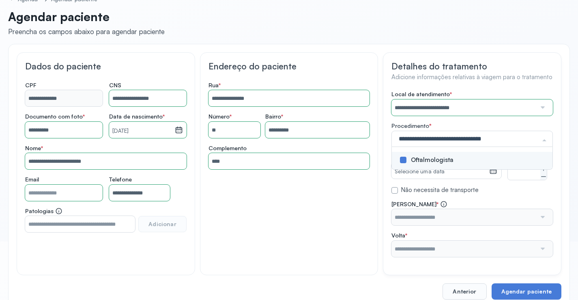
click at [498, 199] on div "**********" at bounding box center [471, 173] width 161 height 166
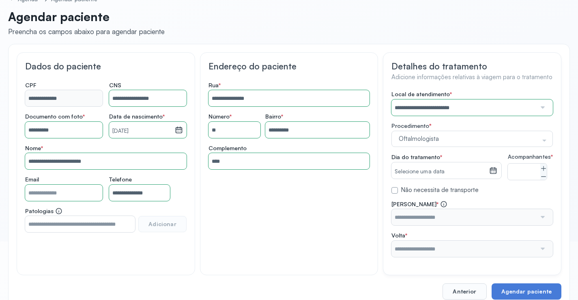
click at [496, 167] on icon at bounding box center [493, 170] width 8 height 8
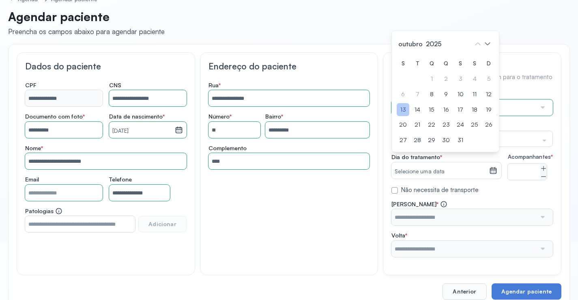
click at [404, 116] on div "13" at bounding box center [402, 109] width 13 height 13
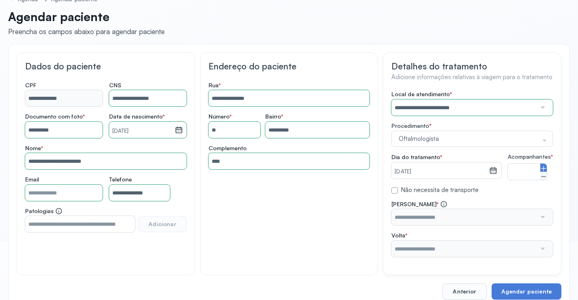
click at [543, 171] on icon at bounding box center [543, 168] width 6 height 6
type input "*"
click at [543, 225] on div at bounding box center [542, 217] width 12 height 16
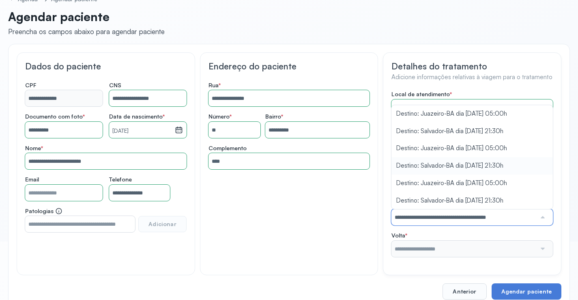
click at [447, 173] on div "**********" at bounding box center [471, 173] width 161 height 166
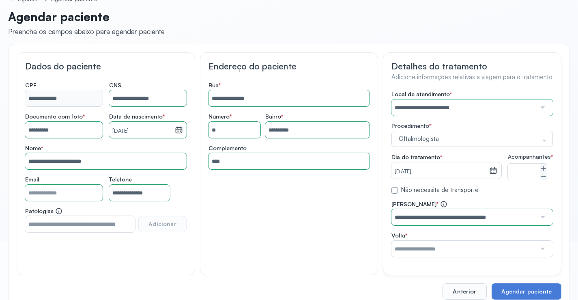
click at [545, 254] on div at bounding box center [542, 248] width 12 height 16
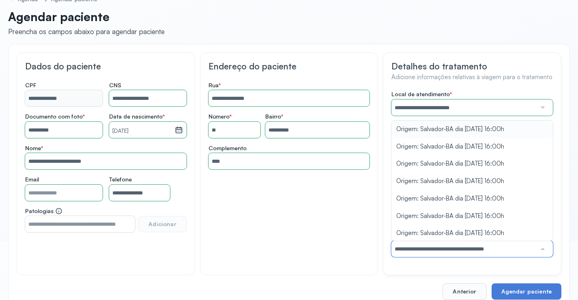
click at [438, 136] on div "**********" at bounding box center [471, 173] width 161 height 166
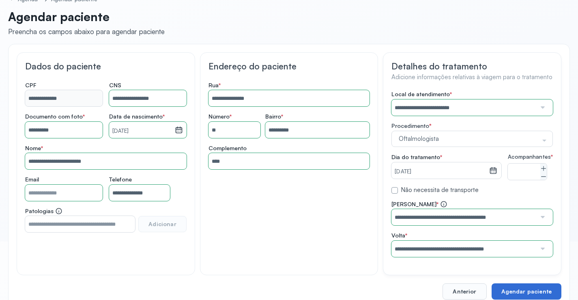
click at [523, 293] on button "Agendar paciente" at bounding box center [526, 291] width 70 height 16
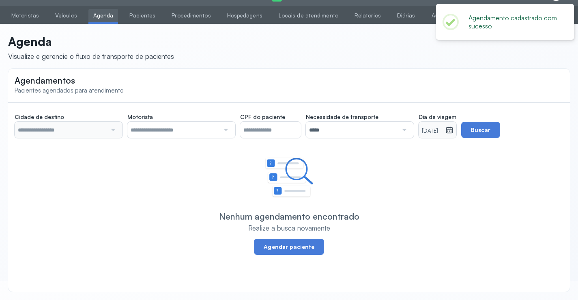
type input "********"
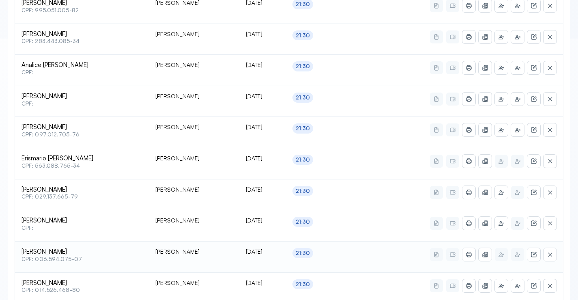
scroll to position [337, 0]
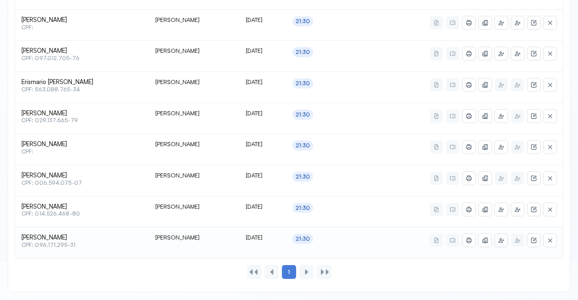
click at [503, 240] on icon at bounding box center [501, 240] width 6 height 6
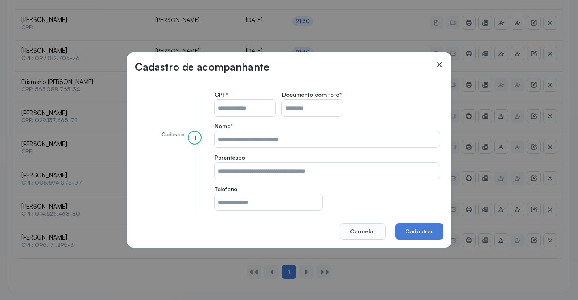
drag, startPoint x: 233, startPoint y: 112, endPoint x: 238, endPoint y: 107, distance: 6.9
click at [235, 111] on input "CPF do paciente" at bounding box center [244, 108] width 61 height 16
type input "**********"
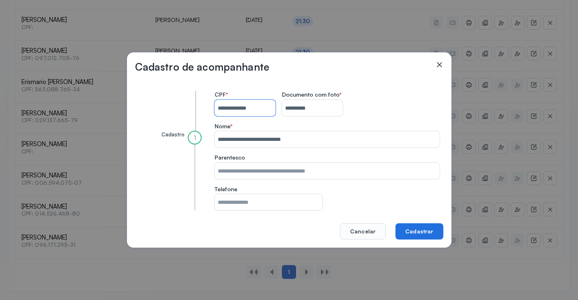
type input "**********"
click at [413, 229] on button "Cadastrar" at bounding box center [418, 231] width 47 height 16
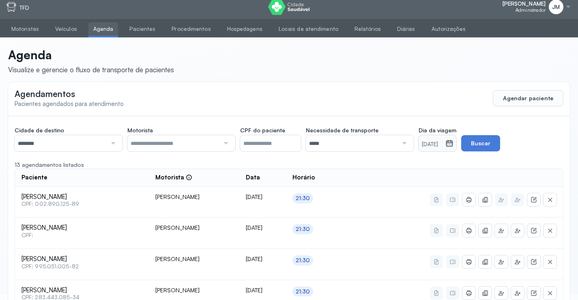
scroll to position [0, 0]
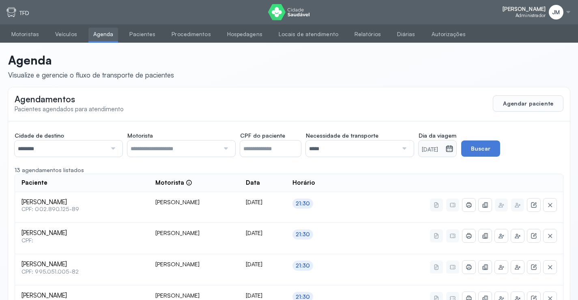
click at [453, 150] on icon at bounding box center [449, 149] width 7 height 6
click at [90, 150] on input "********" at bounding box center [61, 148] width 92 height 16
drag, startPoint x: 35, startPoint y: 199, endPoint x: 133, endPoint y: 160, distance: 105.2
click at [223, 145] on div at bounding box center [224, 148] width 11 height 16
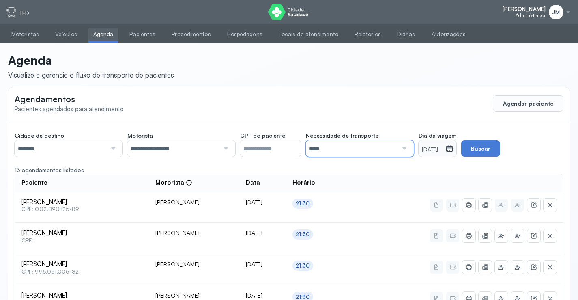
click at [398, 145] on input "*****" at bounding box center [352, 148] width 92 height 16
click at [453, 152] on icon at bounding box center [449, 148] width 8 height 8
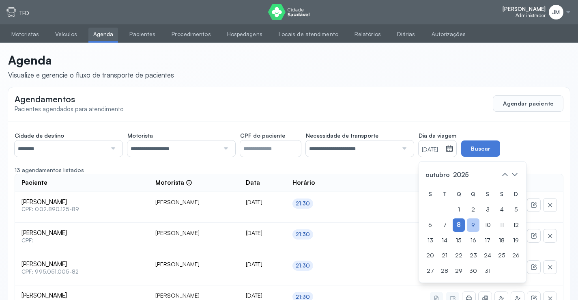
drag, startPoint x: 476, startPoint y: 224, endPoint x: 476, endPoint y: 195, distance: 29.6
click at [476, 223] on div "9" at bounding box center [472, 224] width 13 height 13
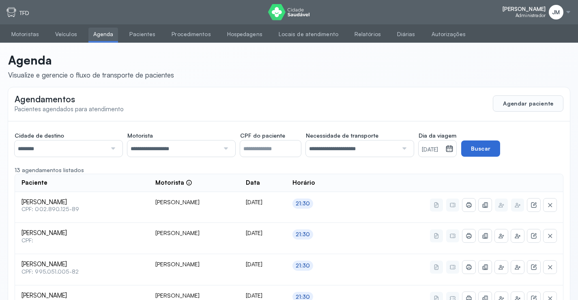
click at [488, 146] on button "Buscar" at bounding box center [480, 148] width 39 height 16
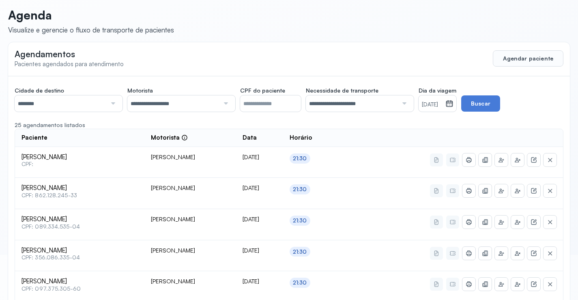
scroll to position [59, 0]
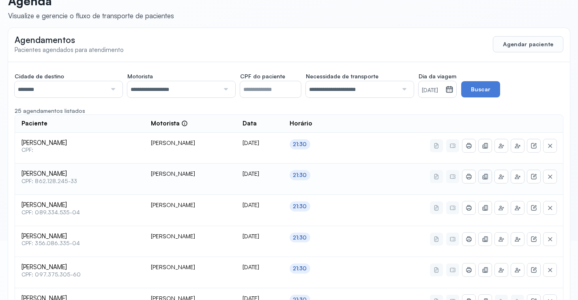
click at [482, 176] on icon at bounding box center [483, 177] width 3 height 4
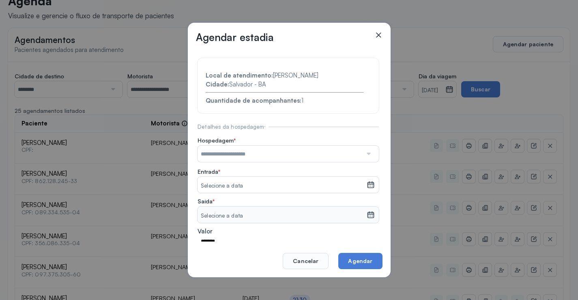
click at [362, 152] on div at bounding box center [368, 153] width 12 height 16
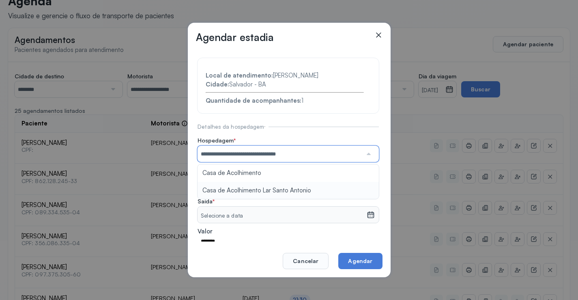
click at [227, 194] on section "**********" at bounding box center [287, 174] width 181 height 233
drag, startPoint x: 365, startPoint y: 185, endPoint x: 347, endPoint y: 178, distance: 19.9
click at [366, 185] on icon at bounding box center [370, 184] width 8 height 8
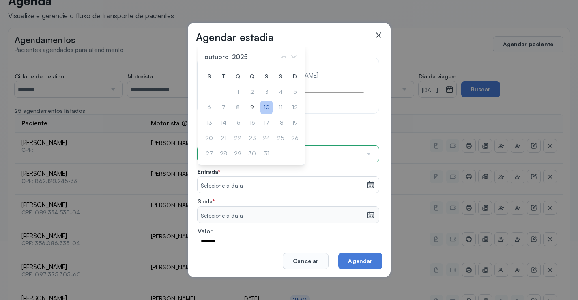
click at [265, 107] on div "10" at bounding box center [266, 107] width 12 height 13
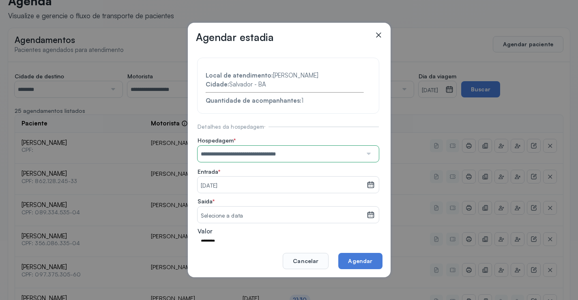
click at [367, 214] on icon at bounding box center [370, 212] width 6 height 3
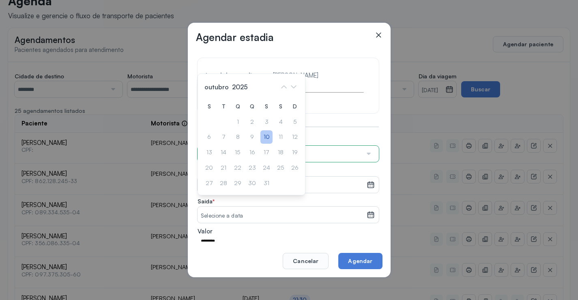
click at [265, 136] on div "10" at bounding box center [266, 136] width 12 height 13
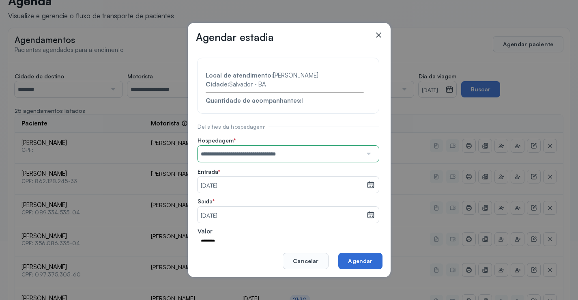
click at [371, 261] on button "Agendar" at bounding box center [360, 260] width 44 height 16
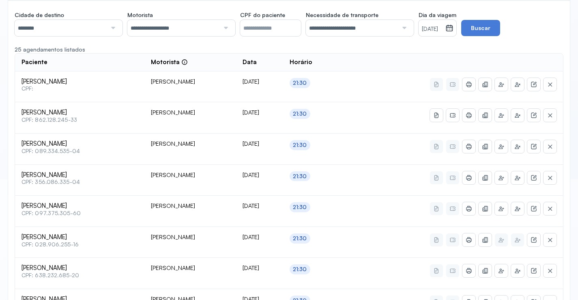
scroll to position [116, 0]
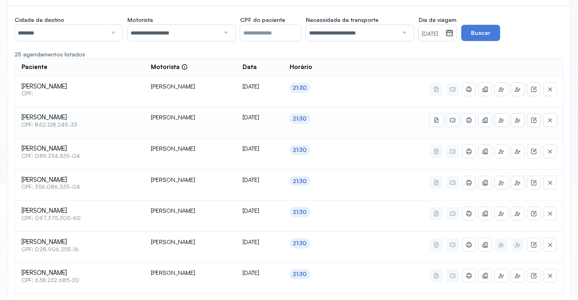
click at [456, 119] on button at bounding box center [452, 119] width 13 height 13
click at [469, 121] on icon at bounding box center [468, 120] width 3 height 5
